Goal: Task Accomplishment & Management: Use online tool/utility

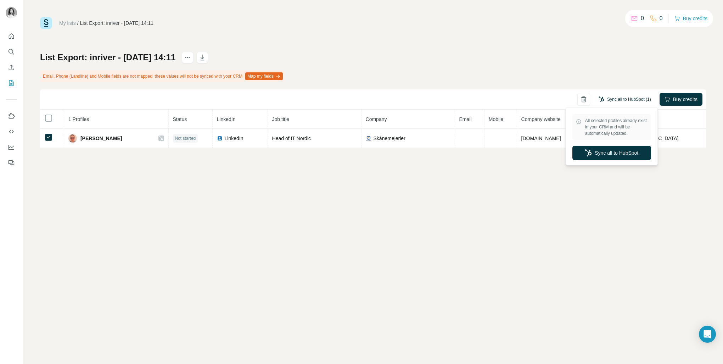
click at [622, 100] on button "Sync all to HubSpot (1)" at bounding box center [625, 99] width 62 height 11
click at [609, 153] on button "Sync all to HubSpot" at bounding box center [611, 153] width 79 height 14
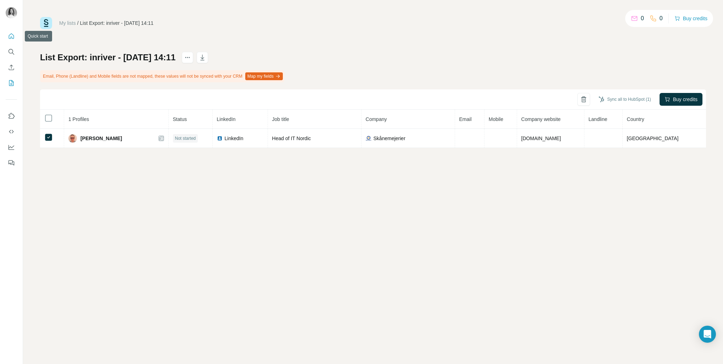
click at [12, 38] on icon "Quick start" at bounding box center [11, 36] width 7 height 7
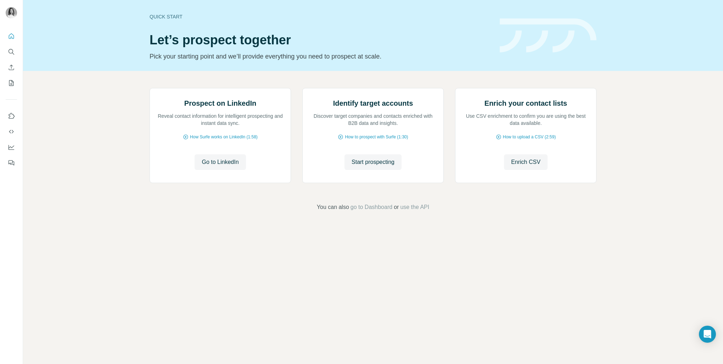
drag, startPoint x: 693, startPoint y: 0, endPoint x: 538, endPoint y: 46, distance: 162.0
click at [538, 46] on img at bounding box center [548, 35] width 97 height 34
click at [502, 32] on img at bounding box center [548, 35] width 97 height 34
click at [13, 146] on icon "Dashboard" at bounding box center [11, 147] width 7 height 7
